Goal: Navigation & Orientation: Find specific page/section

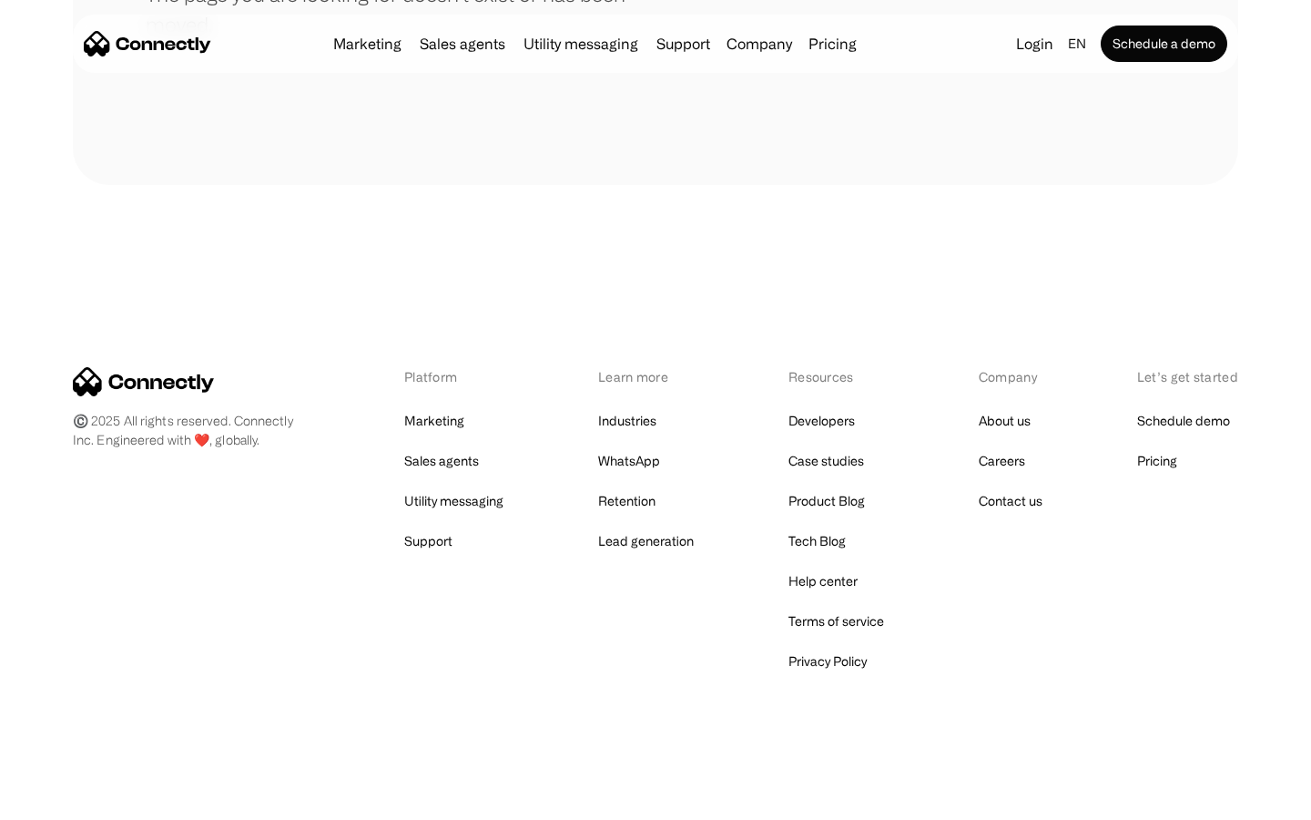
scroll to position [332, 0]
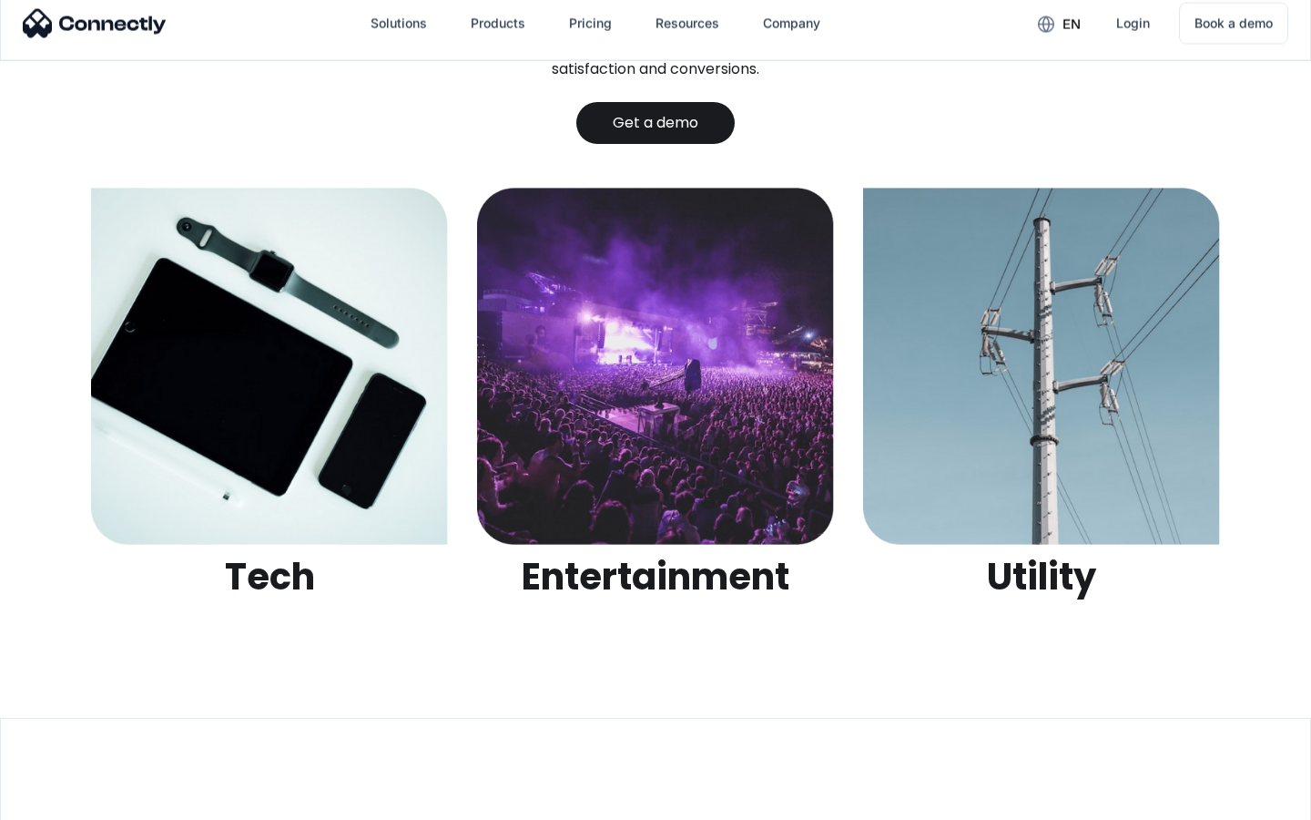
scroll to position [5746, 0]
